Goal: Information Seeking & Learning: Compare options

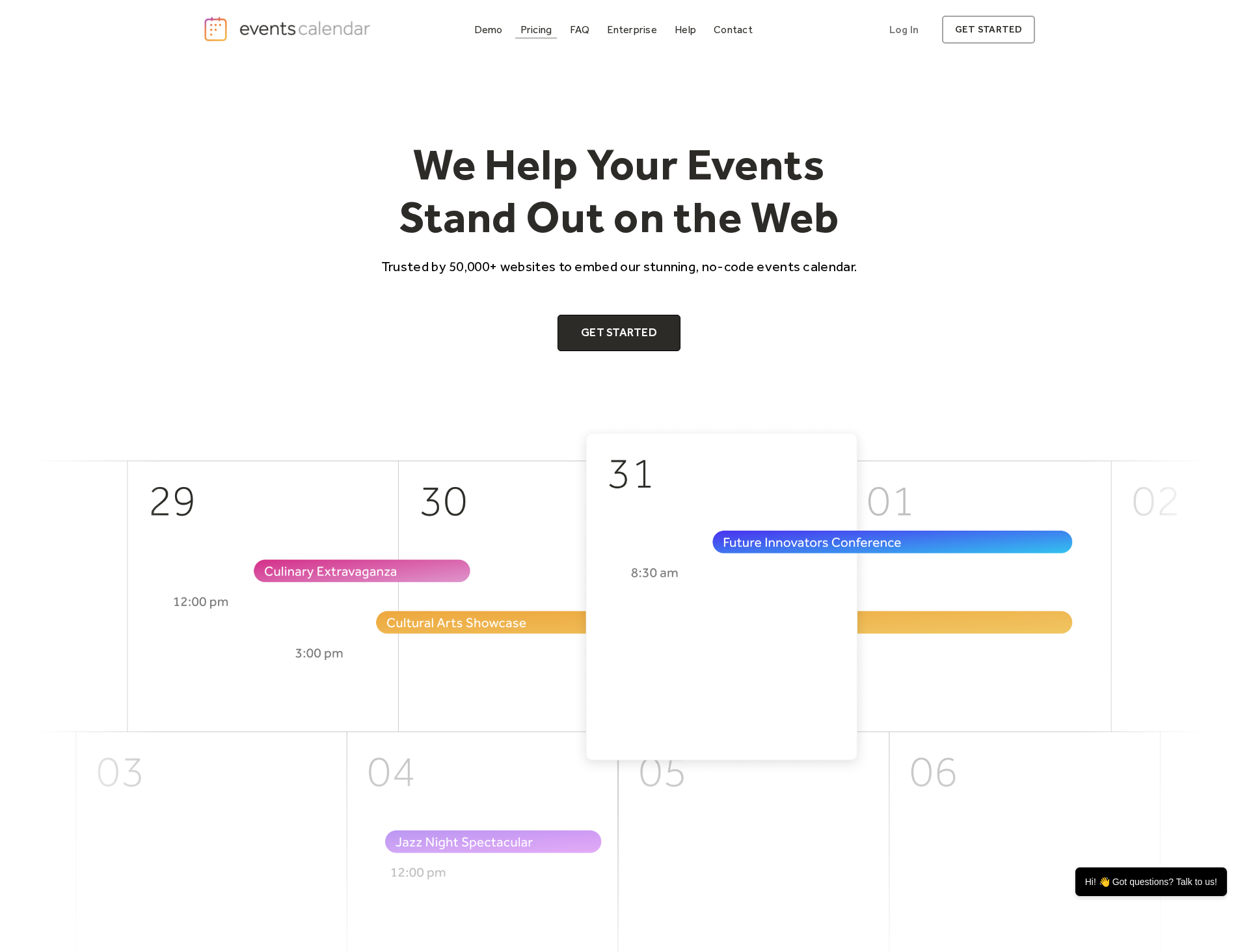
click at [535, 29] on div "Pricing" at bounding box center [535, 29] width 32 height 7
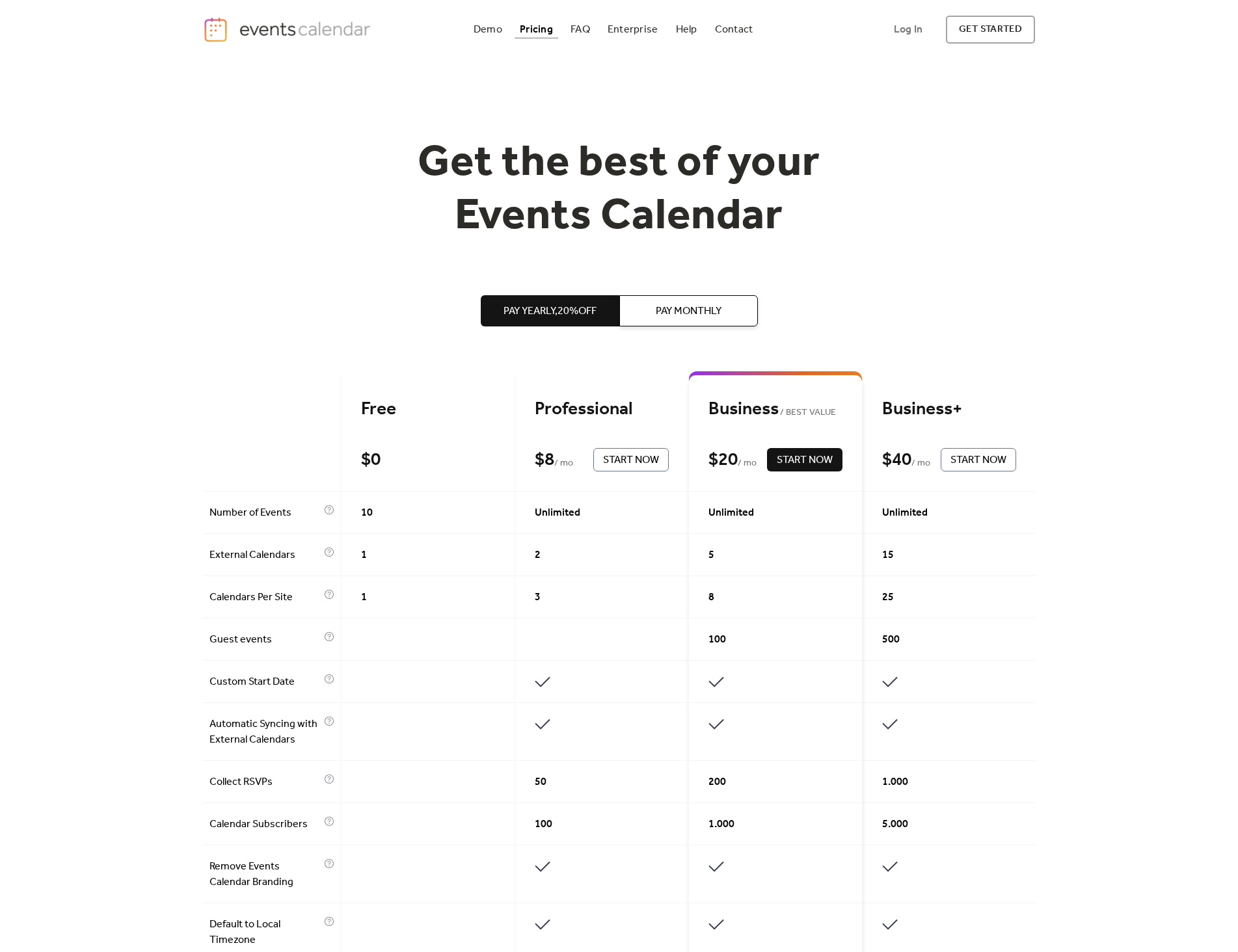
click at [696, 312] on span "Pay Monthly" at bounding box center [689, 312] width 65 height 15
click at [547, 304] on span "Pay Yearly, 20% off" at bounding box center [550, 312] width 93 height 15
drag, startPoint x: 640, startPoint y: 34, endPoint x: 634, endPoint y: 36, distance: 6.3
click at [640, 34] on div "Enterprise" at bounding box center [633, 29] width 50 height 7
